Goal: Find specific page/section

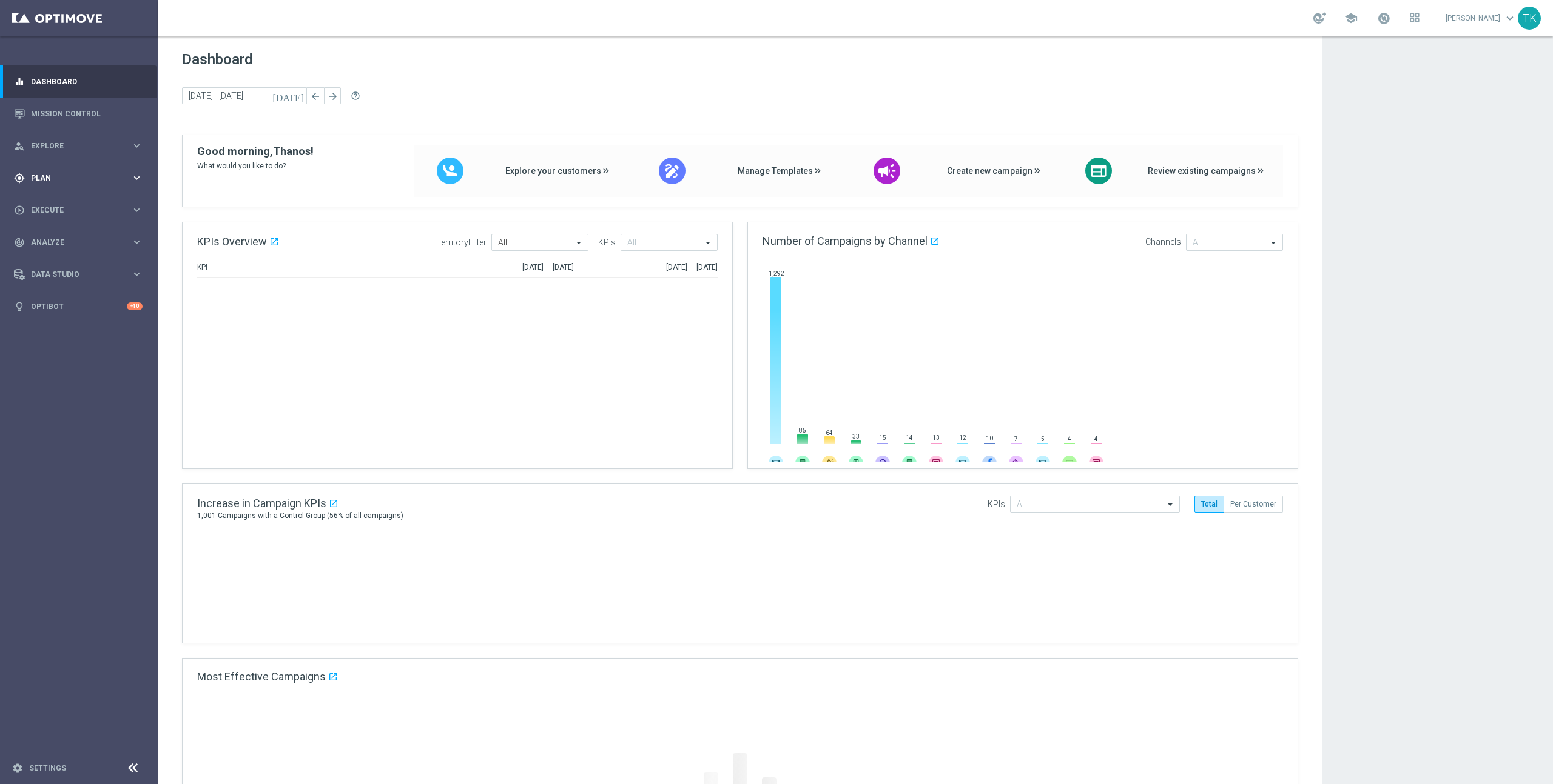
click at [137, 180] on icon "keyboard_arrow_right" at bounding box center [137, 178] width 12 height 12
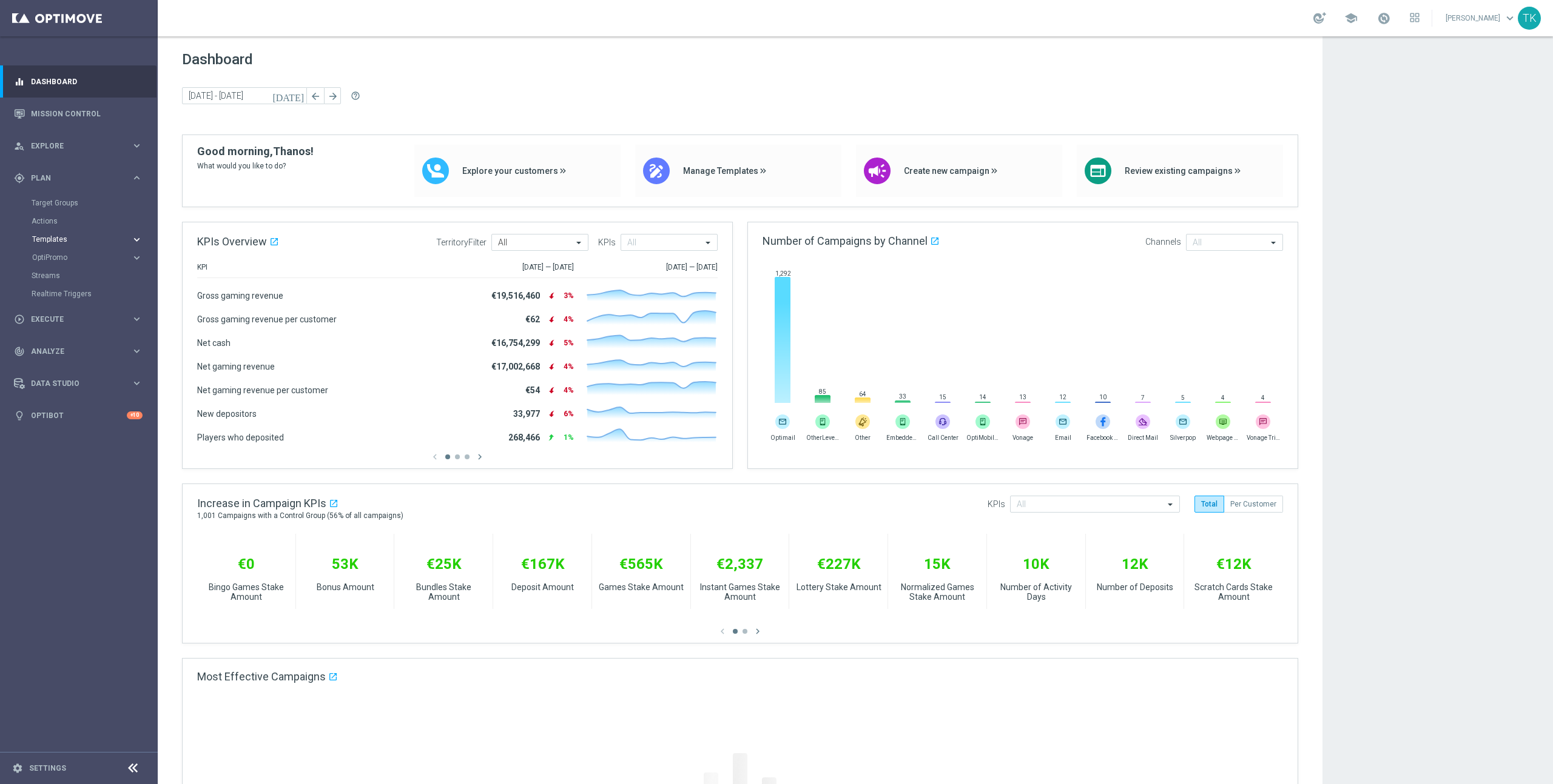
click at [133, 240] on icon "keyboard_arrow_right" at bounding box center [137, 240] width 12 height 12
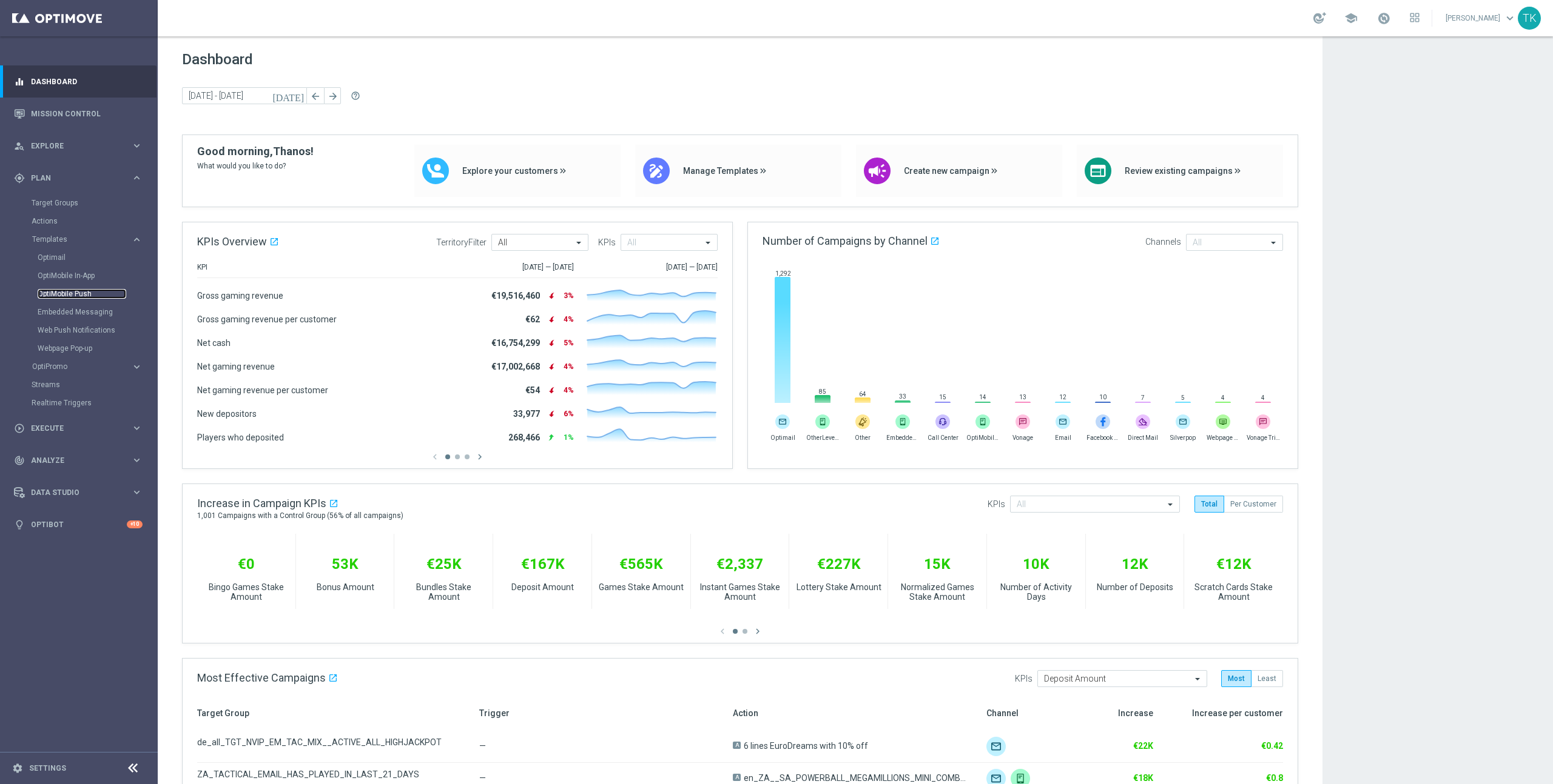
click at [58, 292] on link "OptiMobile Push" at bounding box center [81, 294] width 88 height 10
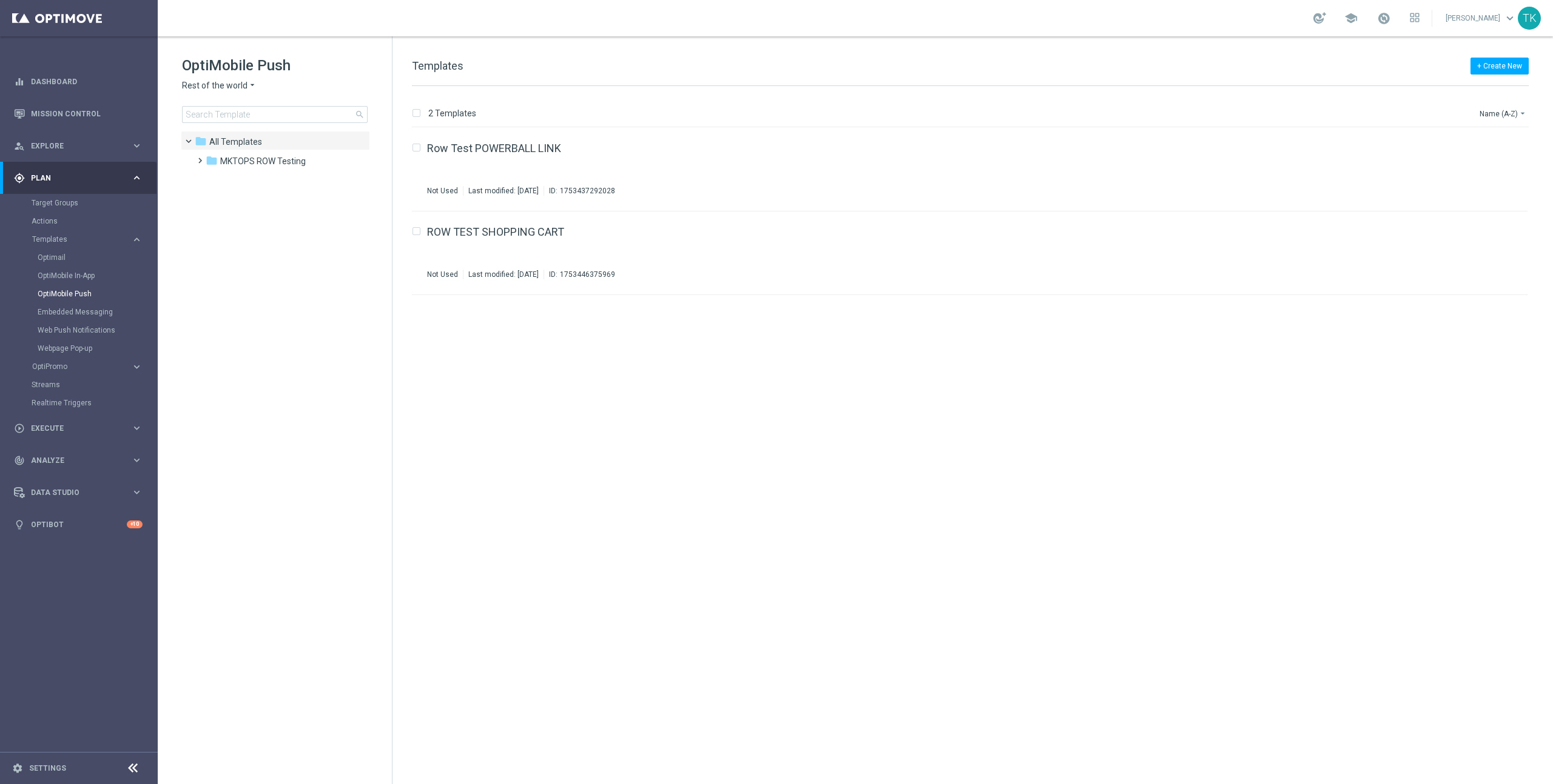
click at [242, 87] on span "Rest of the world" at bounding box center [215, 86] width 66 height 12
